Goal: Navigation & Orientation: Understand site structure

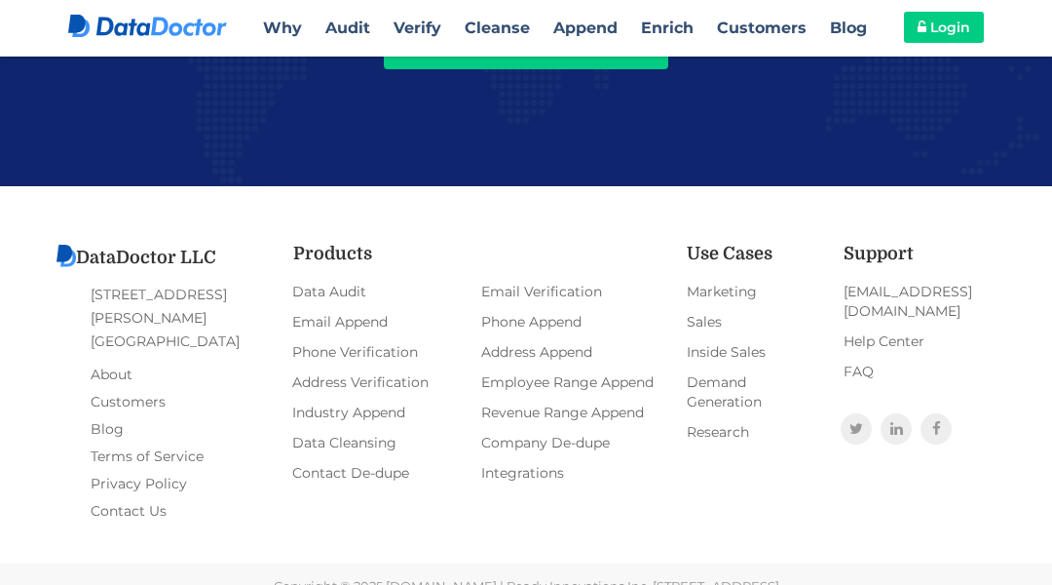
scroll to position [4388, 0]
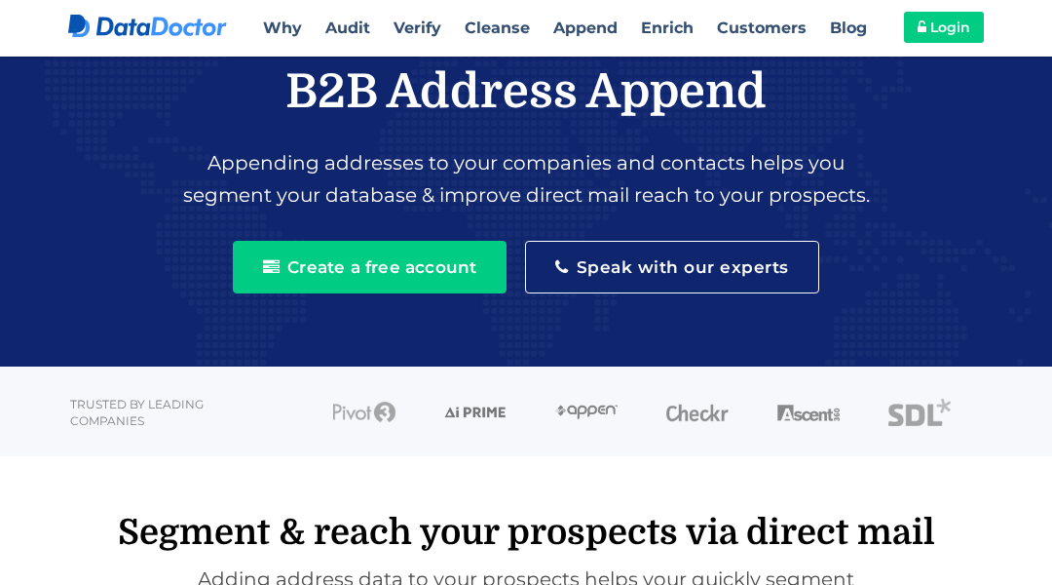
scroll to position [3019, 0]
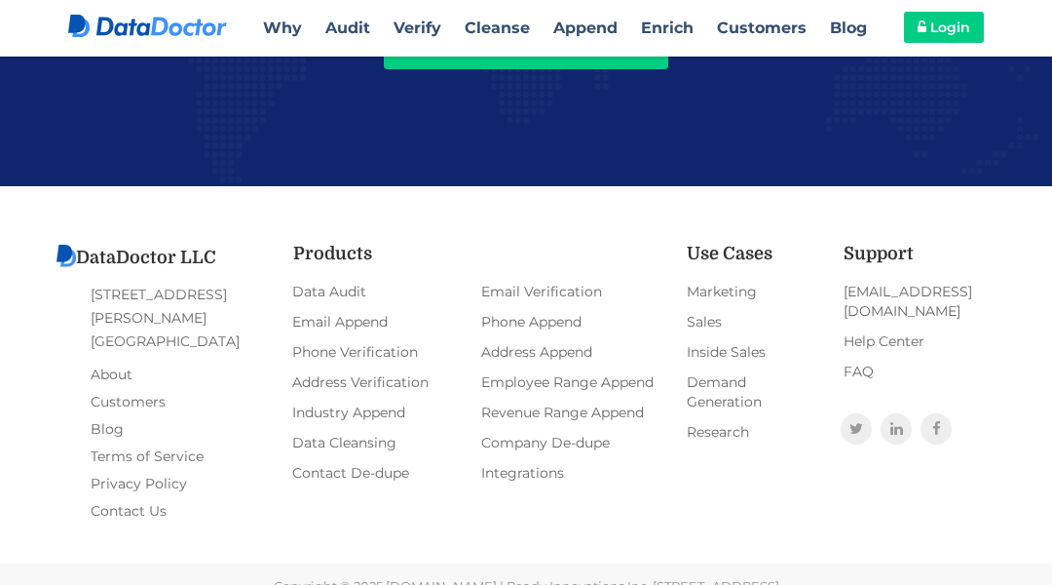
scroll to position [3044, 0]
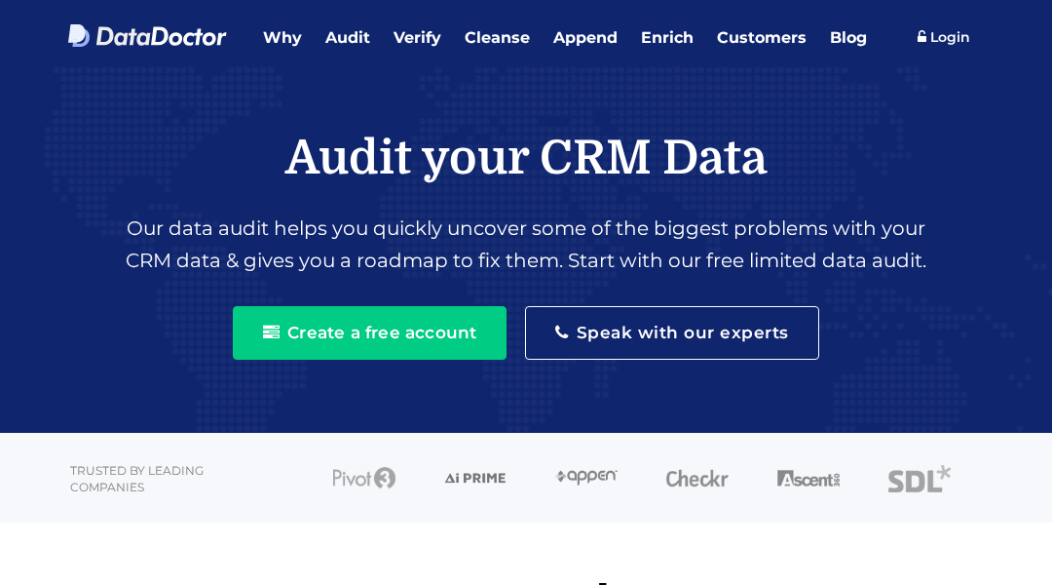
scroll to position [3019, 0]
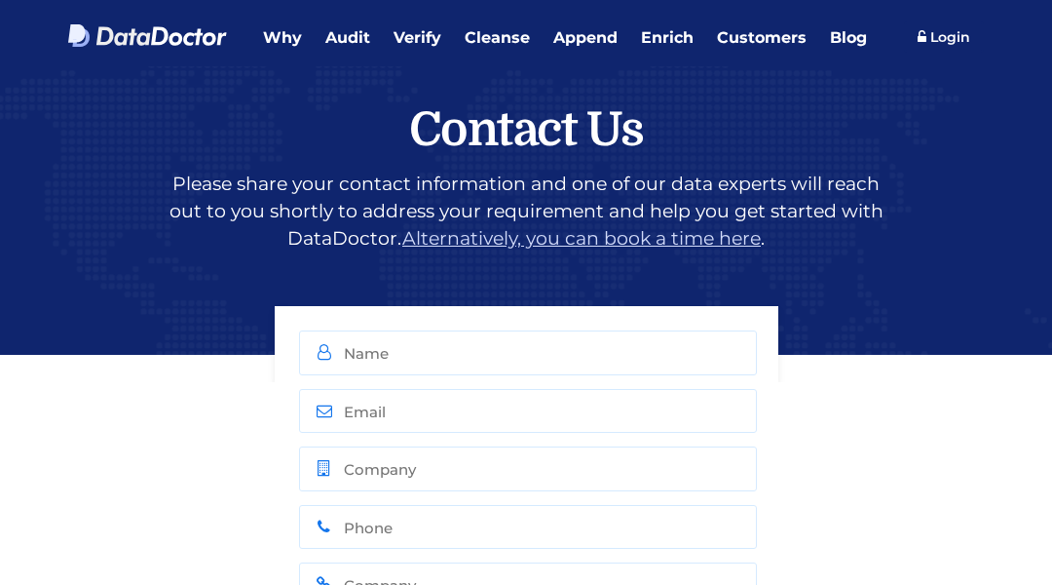
scroll to position [1193, 0]
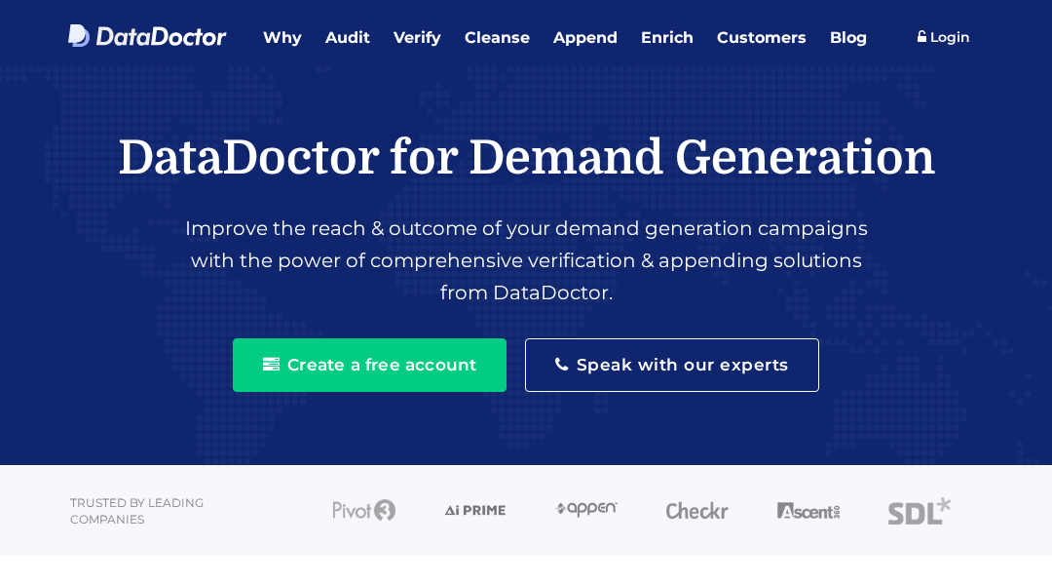
scroll to position [3777, 0]
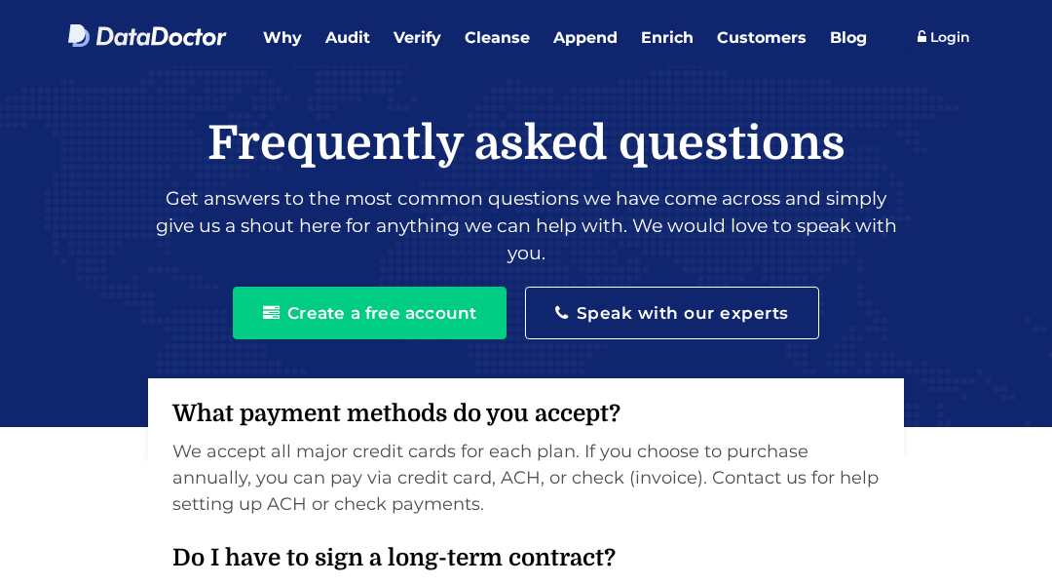
scroll to position [1969, 0]
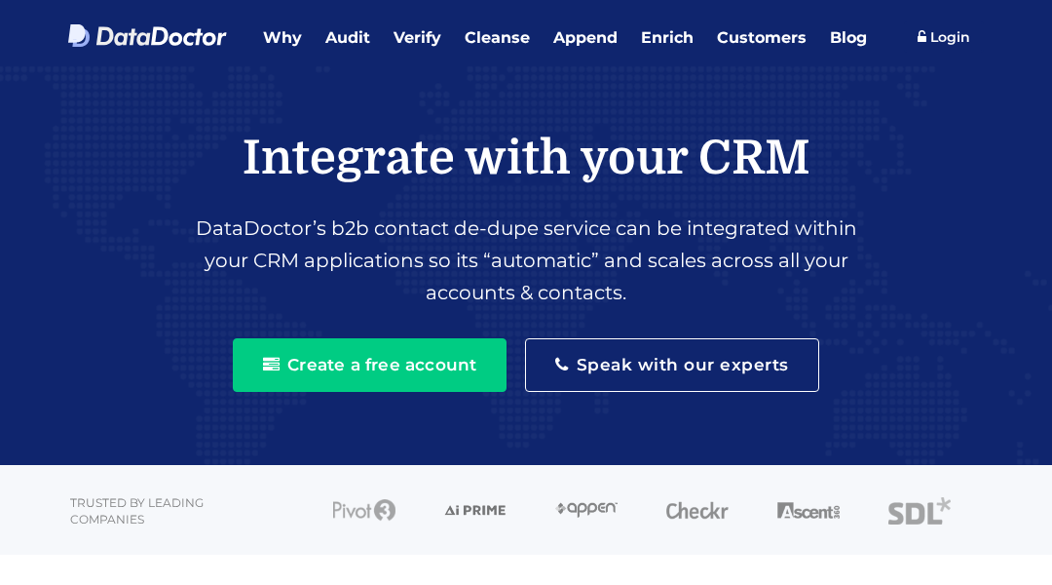
scroll to position [2853, 0]
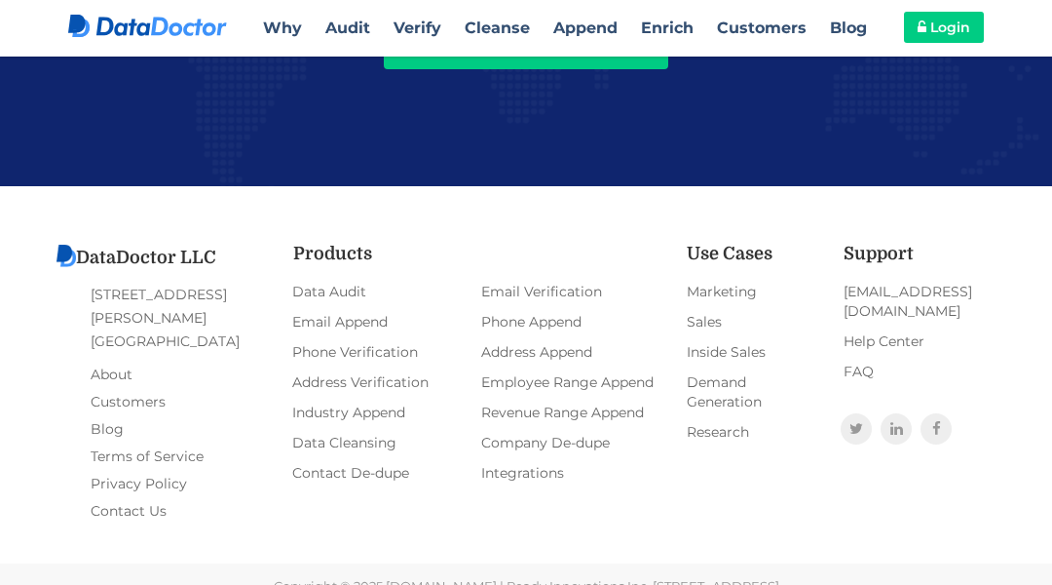
scroll to position [2987, 0]
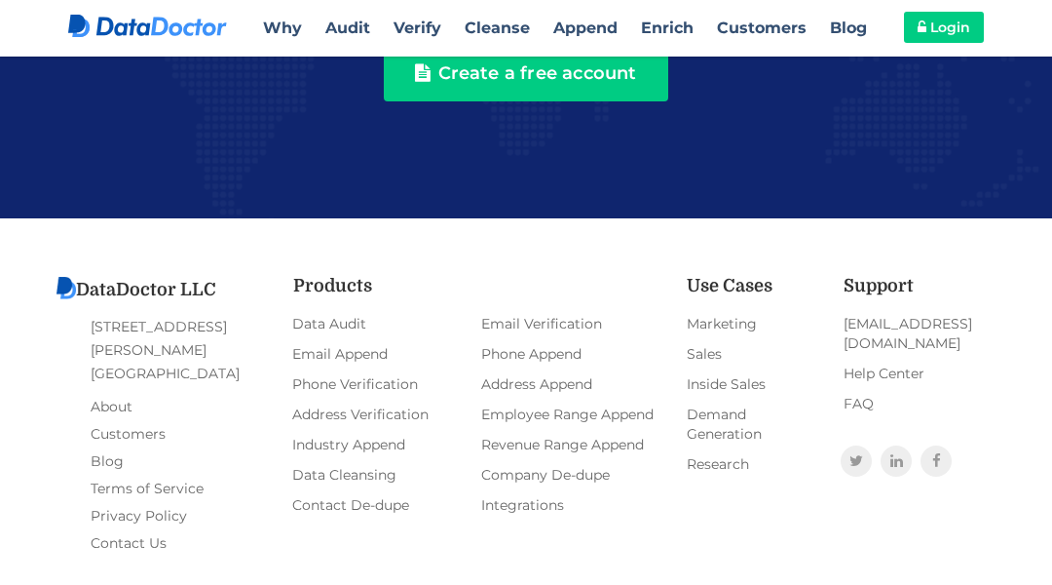
scroll to position [2989, 0]
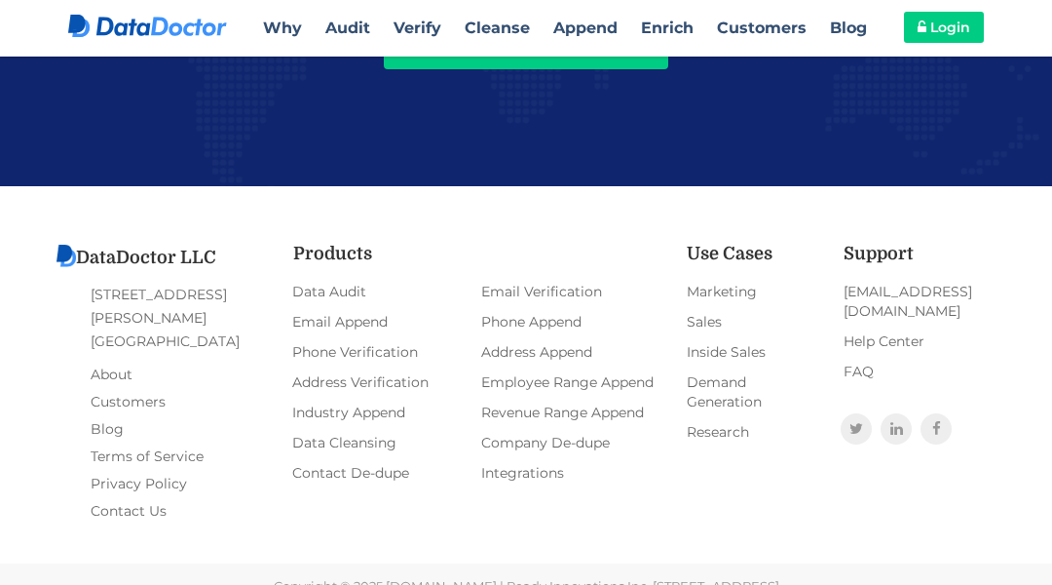
scroll to position [4385, 0]
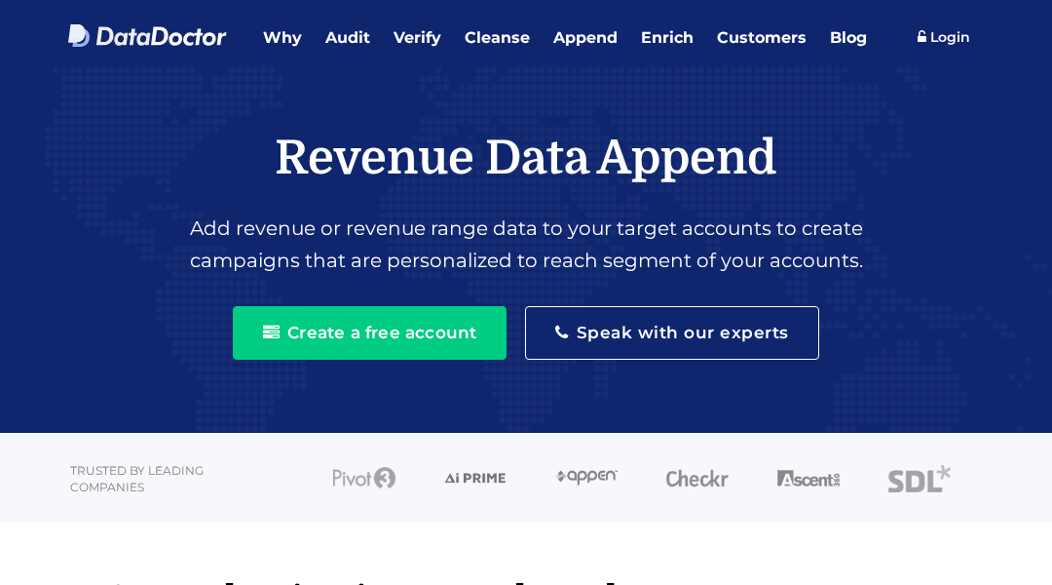
scroll to position [3019, 0]
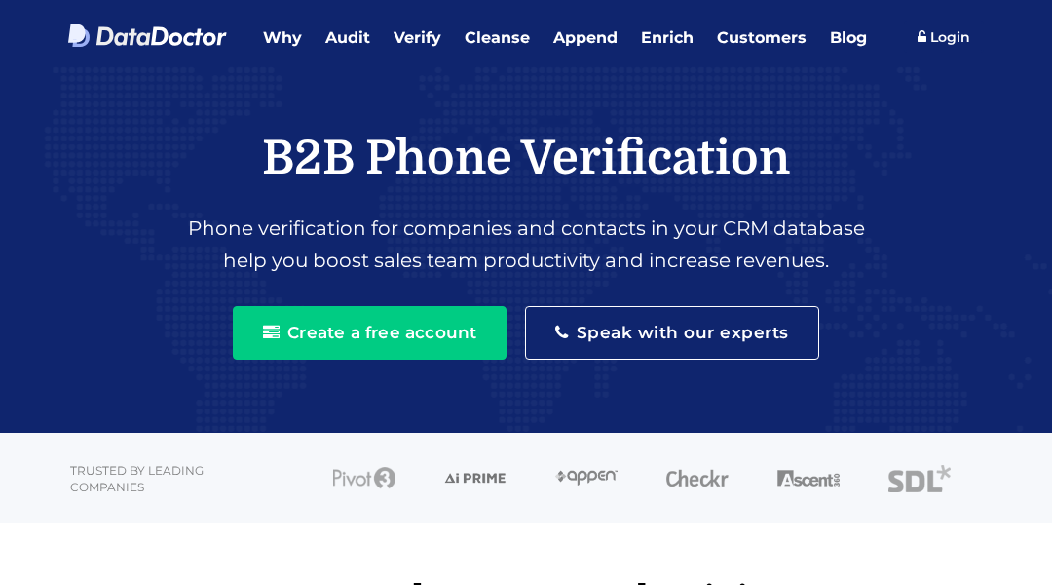
scroll to position [3019, 0]
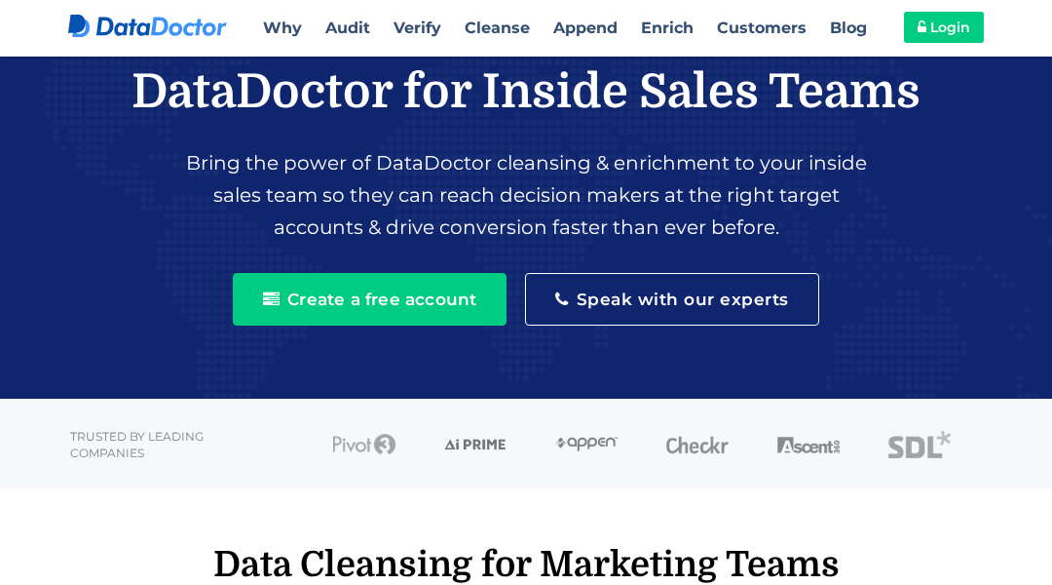
scroll to position [3777, 0]
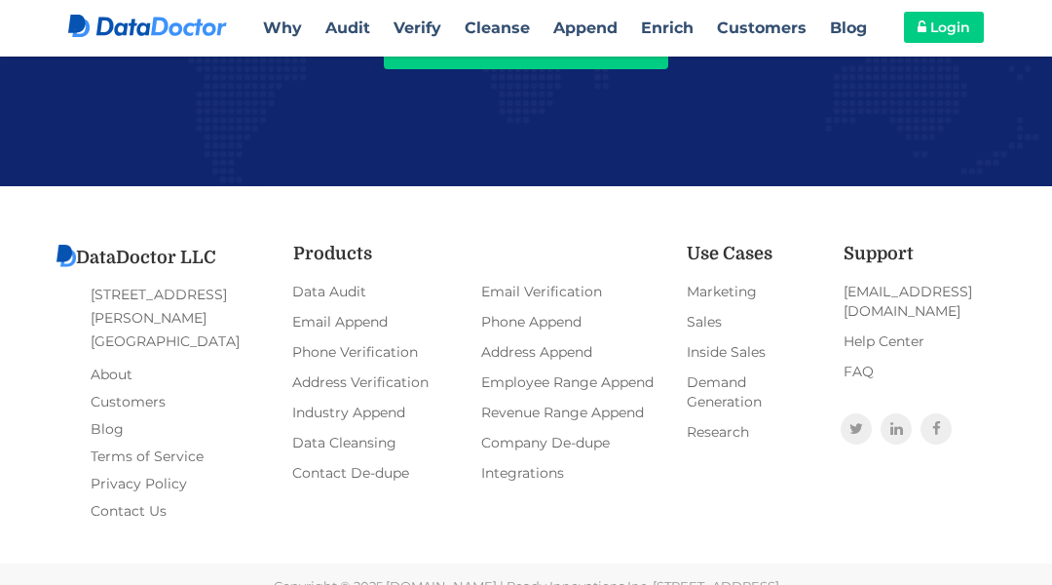
scroll to position [1065, 0]
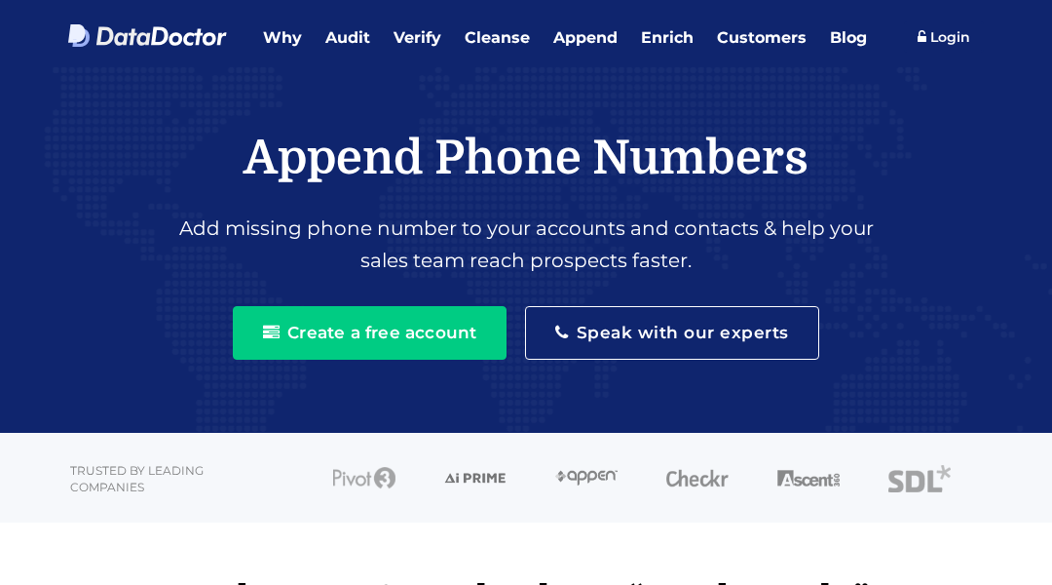
scroll to position [3044, 0]
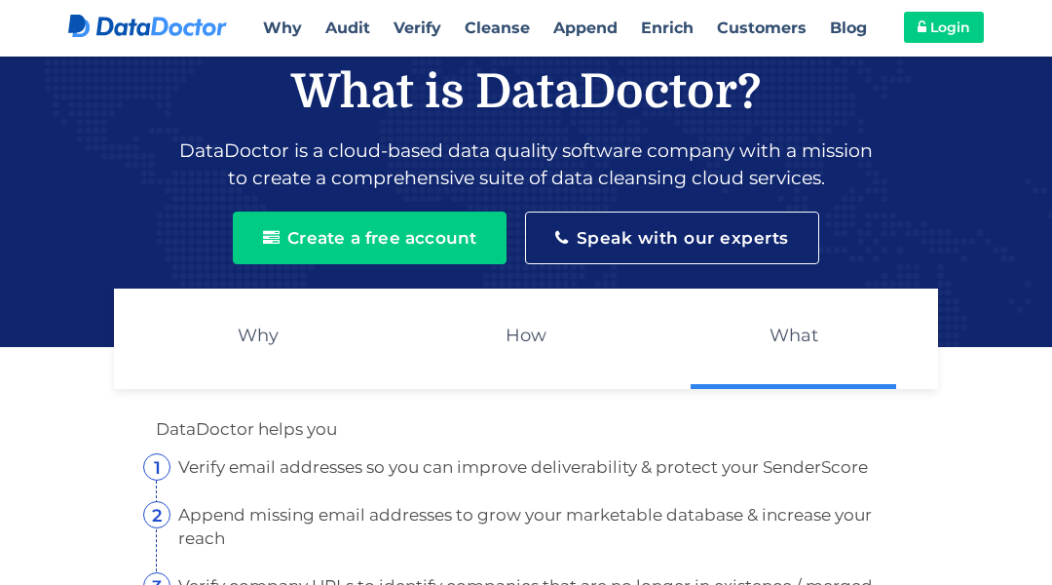
scroll to position [1321, 0]
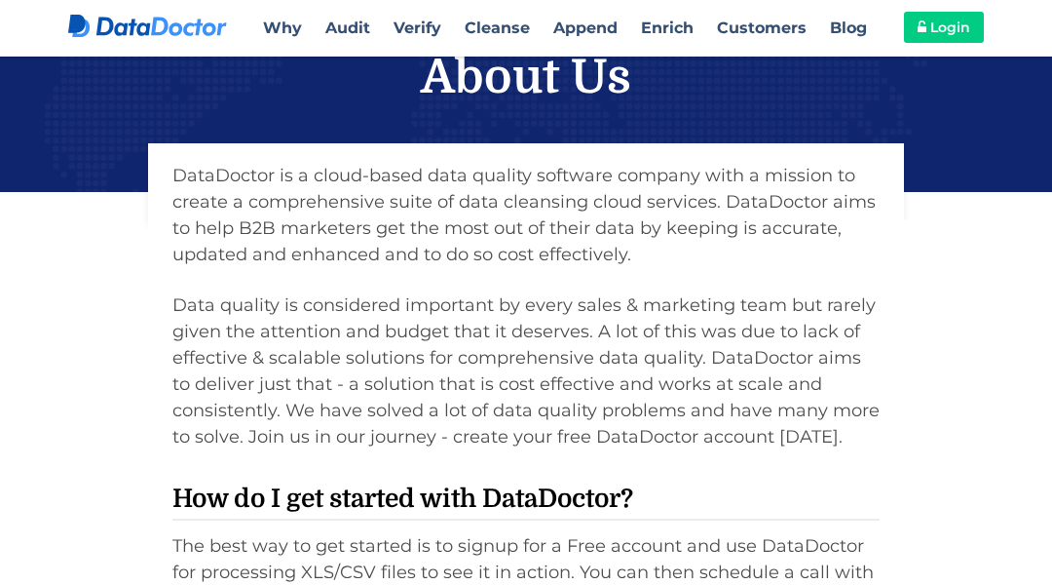
scroll to position [1141, 0]
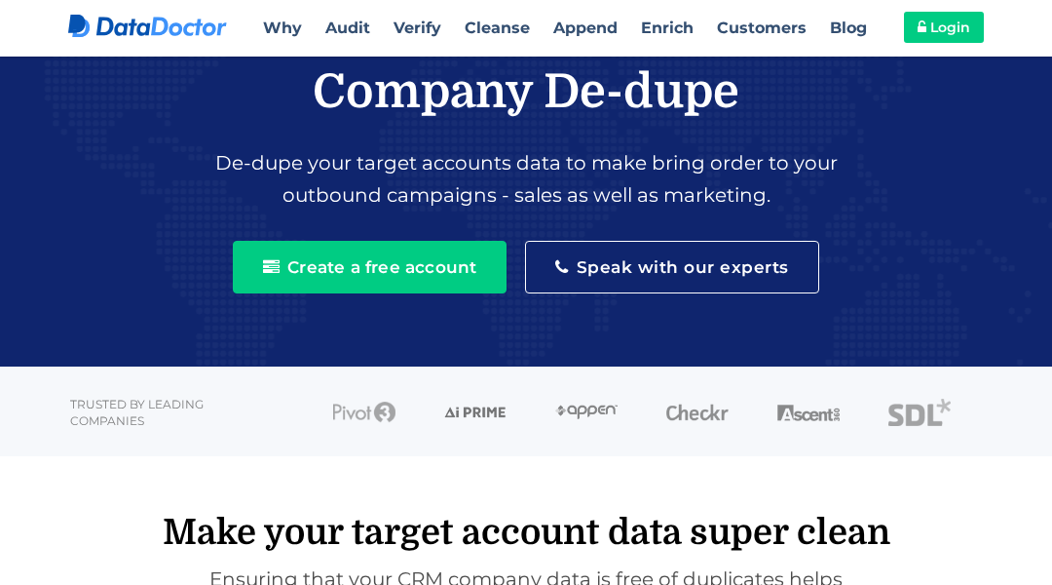
scroll to position [2987, 0]
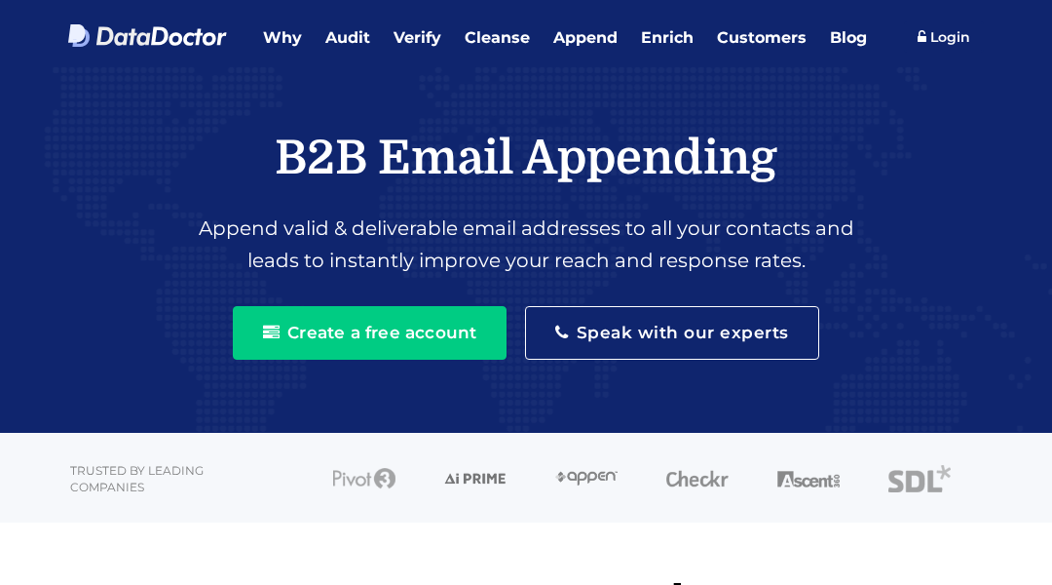
scroll to position [3044, 0]
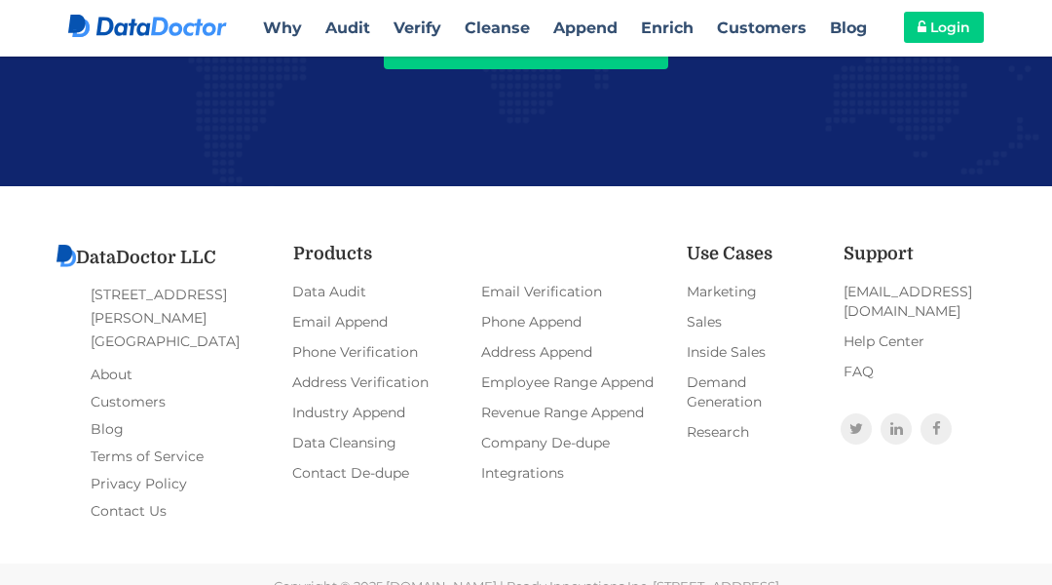
scroll to position [2966, 0]
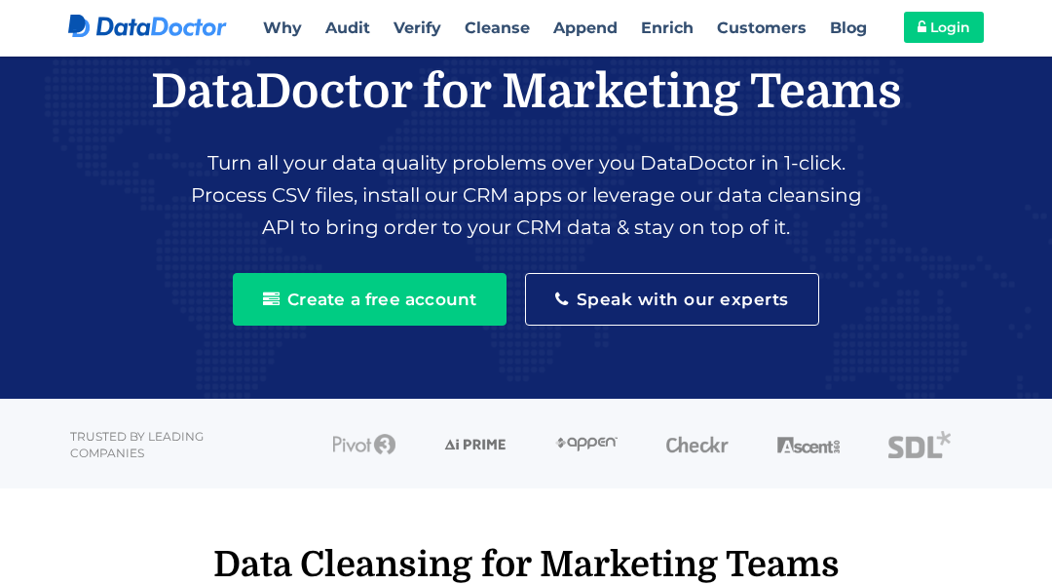
scroll to position [3777, 0]
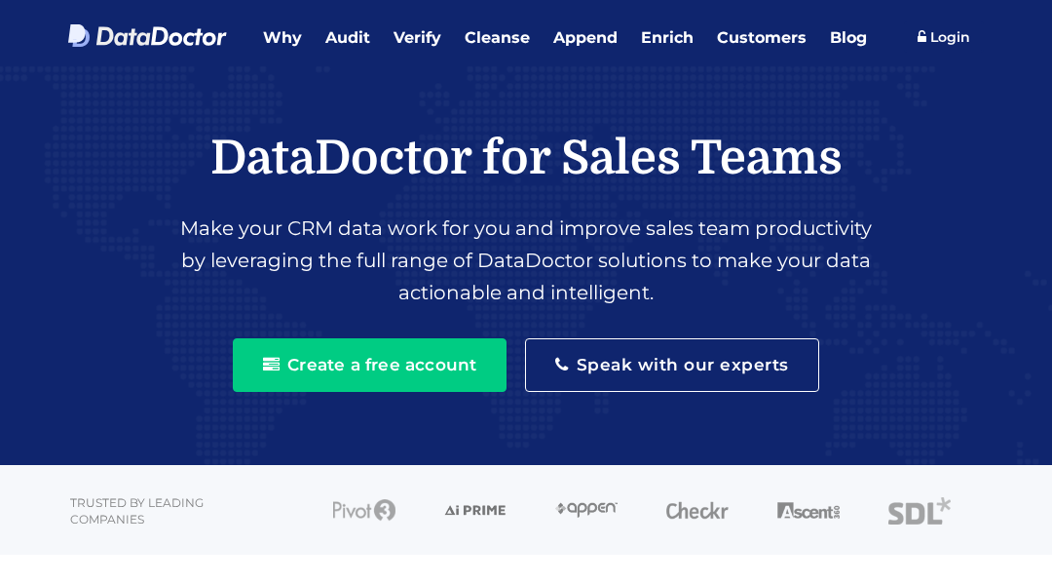
scroll to position [3777, 0]
